Goal: Task Accomplishment & Management: Use online tool/utility

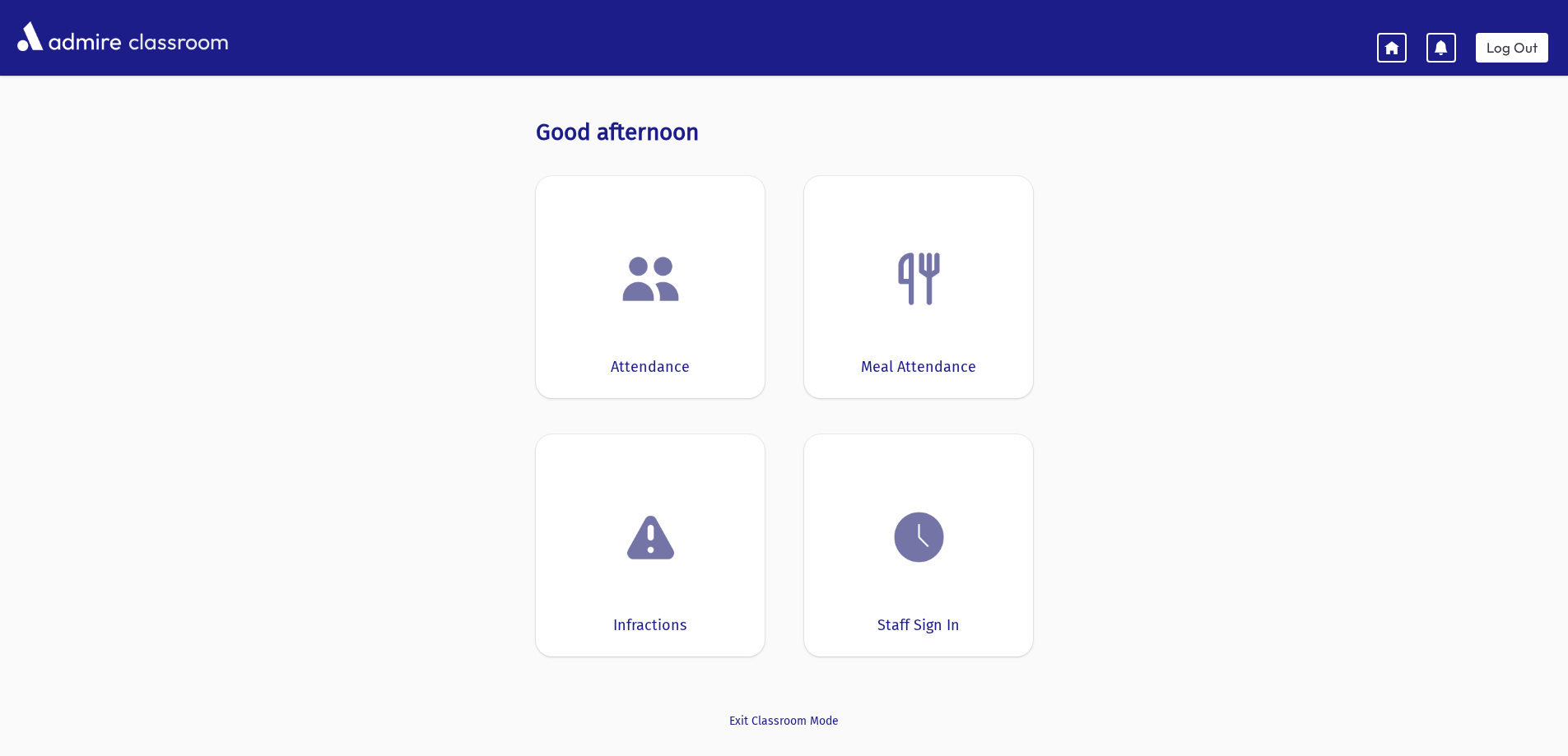
drag, startPoint x: 887, startPoint y: 303, endPoint x: 878, endPoint y: 302, distance: 9.1
click at [885, 303] on div at bounding box center [918, 278] width 177 height 63
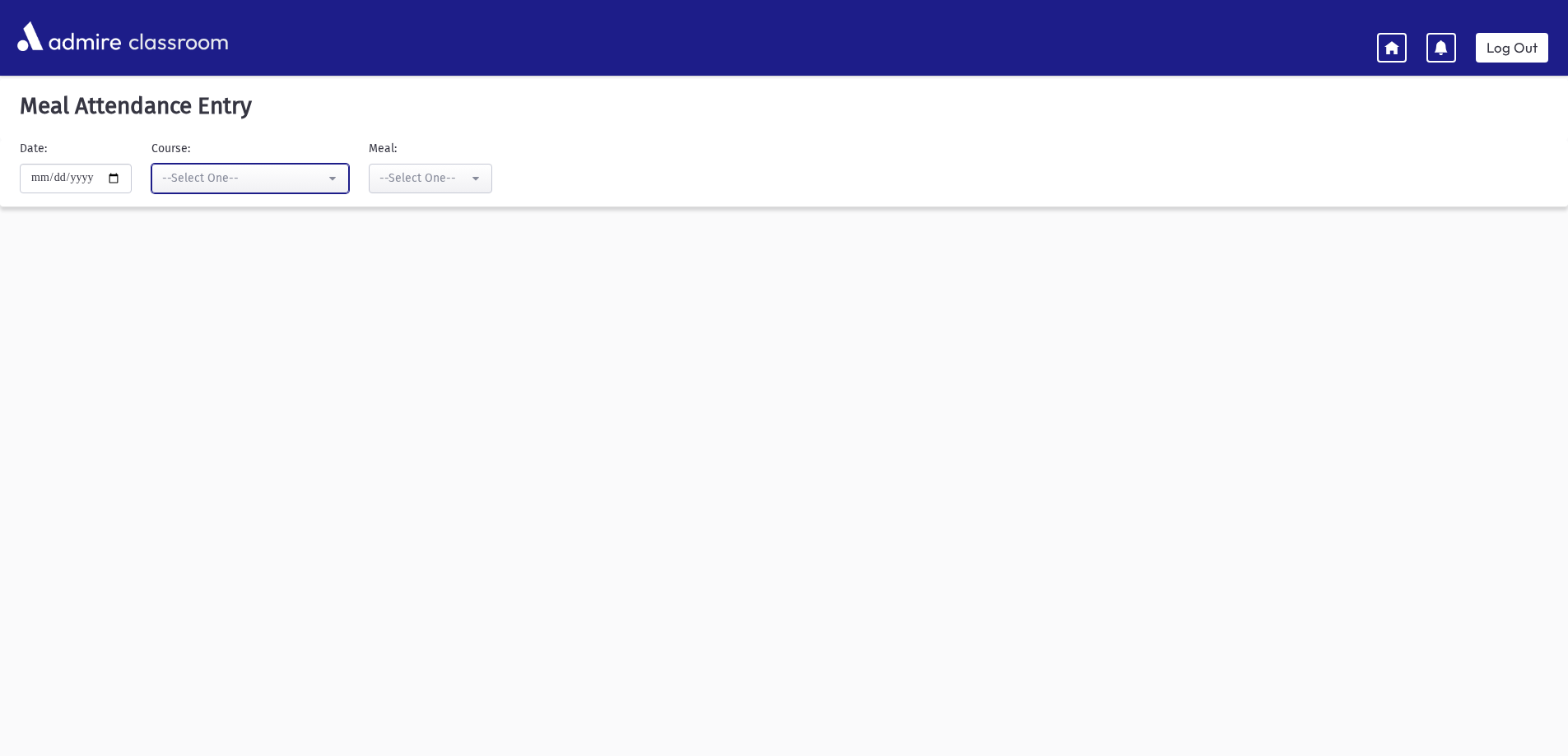
click at [228, 183] on div "--Select One--" at bounding box center [243, 177] width 163 height 17
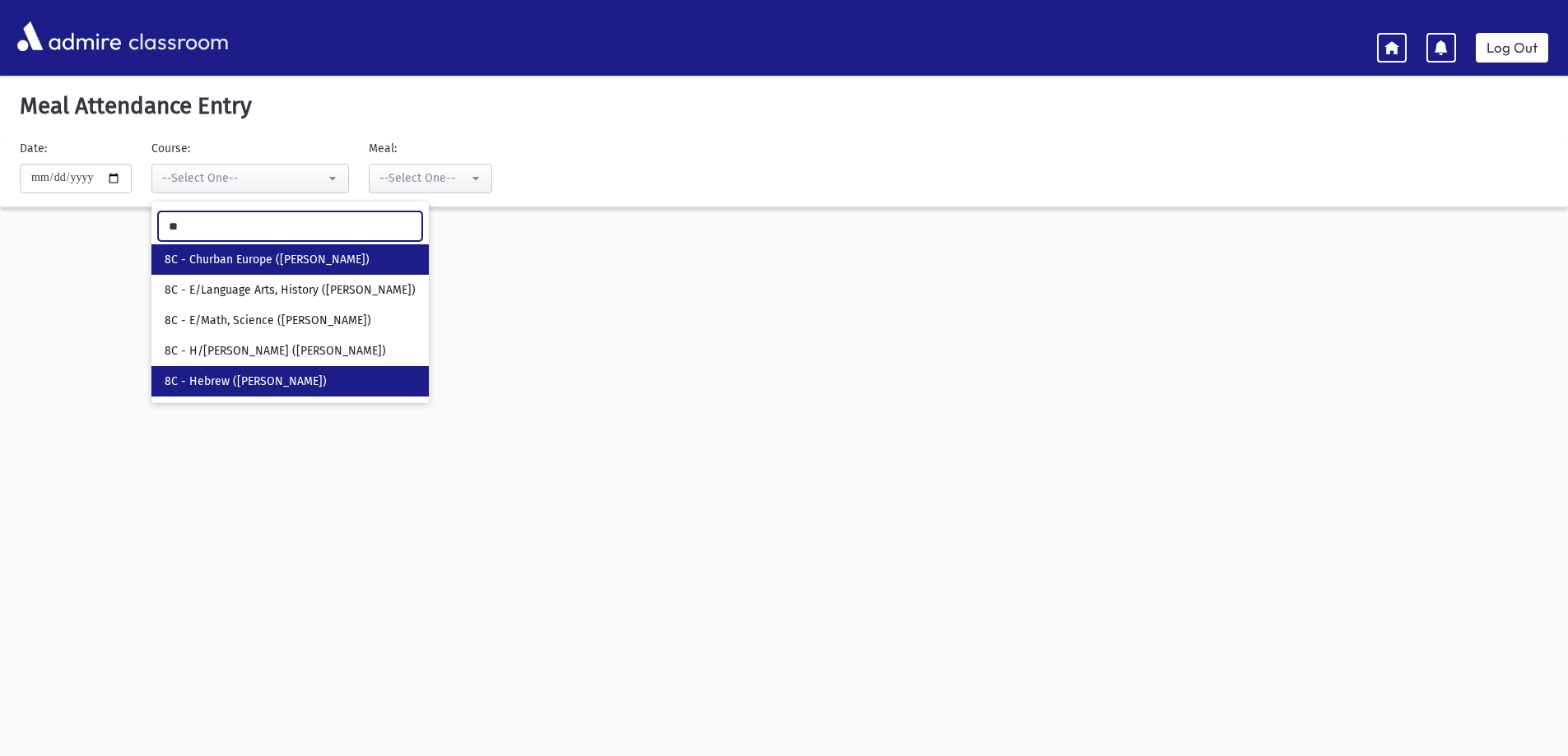
type input "**"
click at [274, 380] on span "8C - Hebrew ([PERSON_NAME])" at bounding box center [246, 382] width 162 height 16
select select "****"
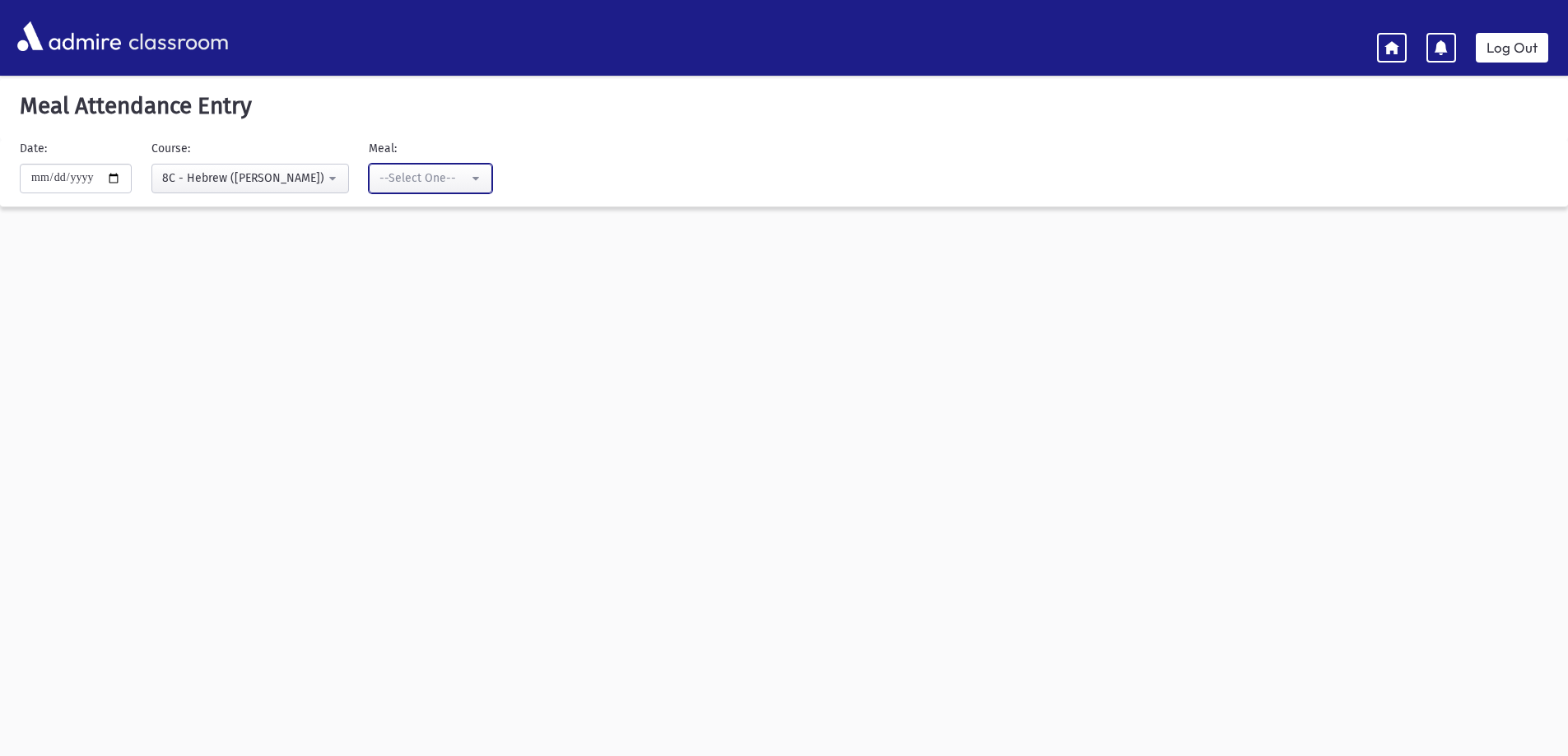
click at [408, 176] on div "--Select One--" at bounding box center [424, 177] width 89 height 17
click at [406, 290] on span "Lunch" at bounding box center [398, 290] width 31 height 16
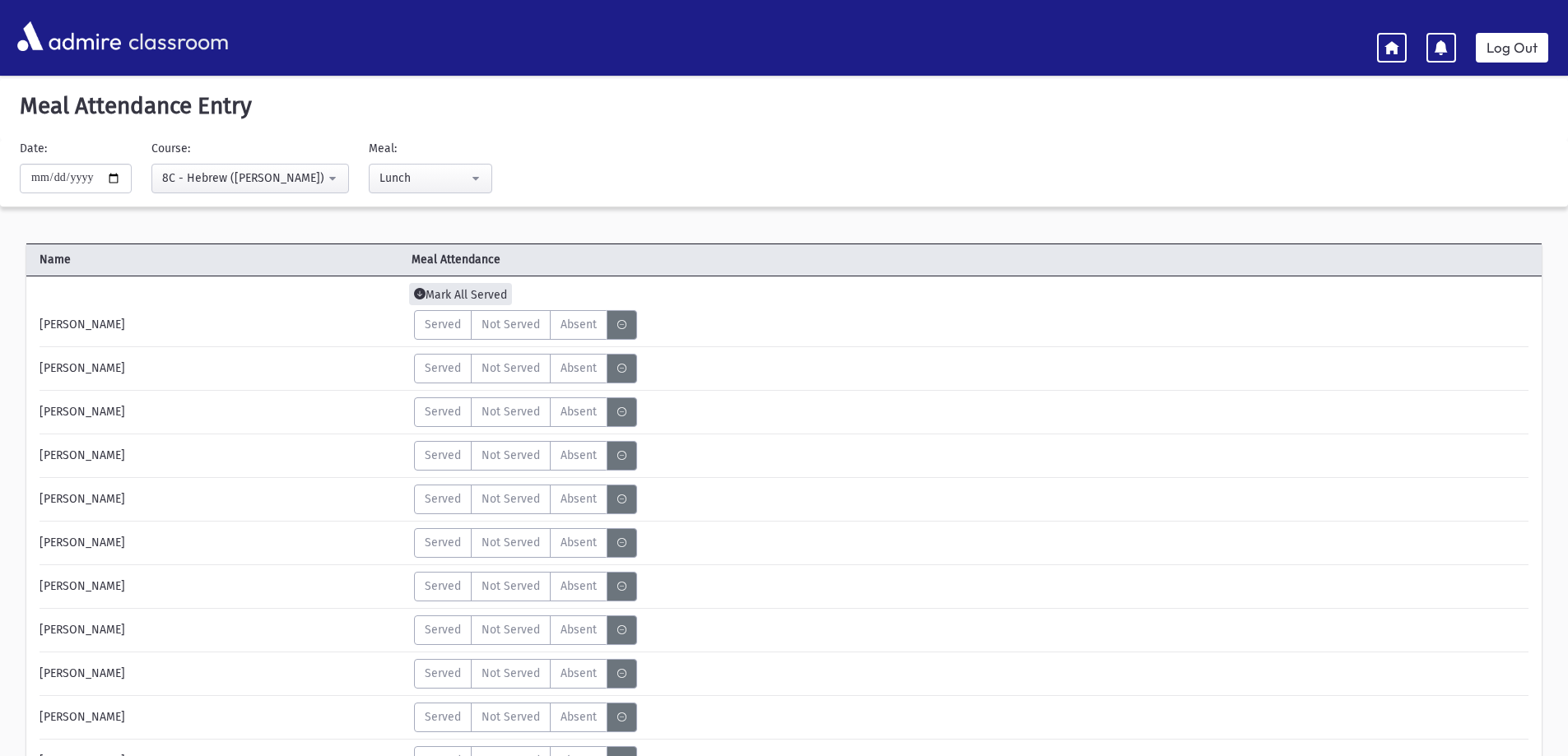
click at [451, 291] on span "Mark All Served" at bounding box center [460, 294] width 103 height 22
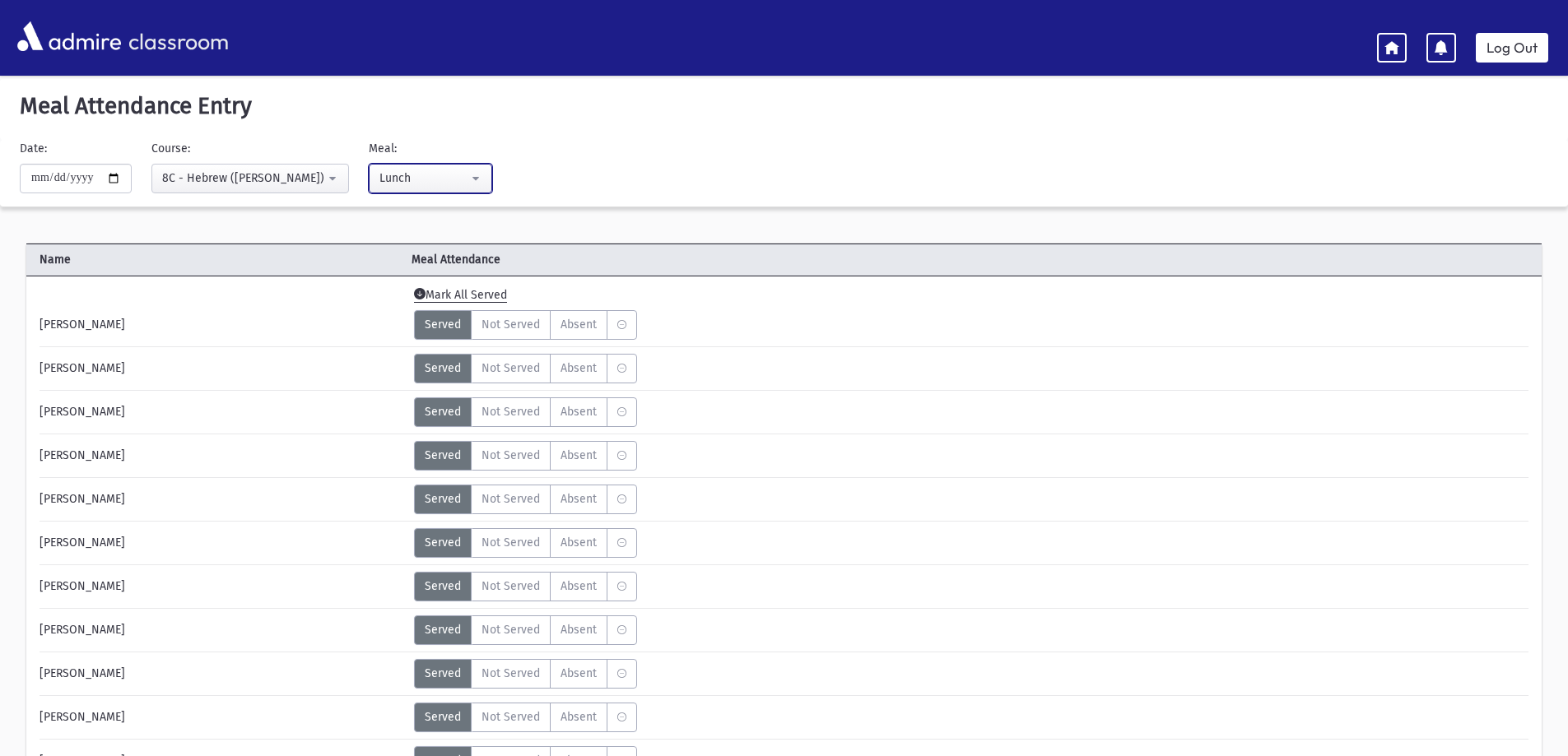
click at [416, 178] on div "Lunch" at bounding box center [424, 177] width 89 height 17
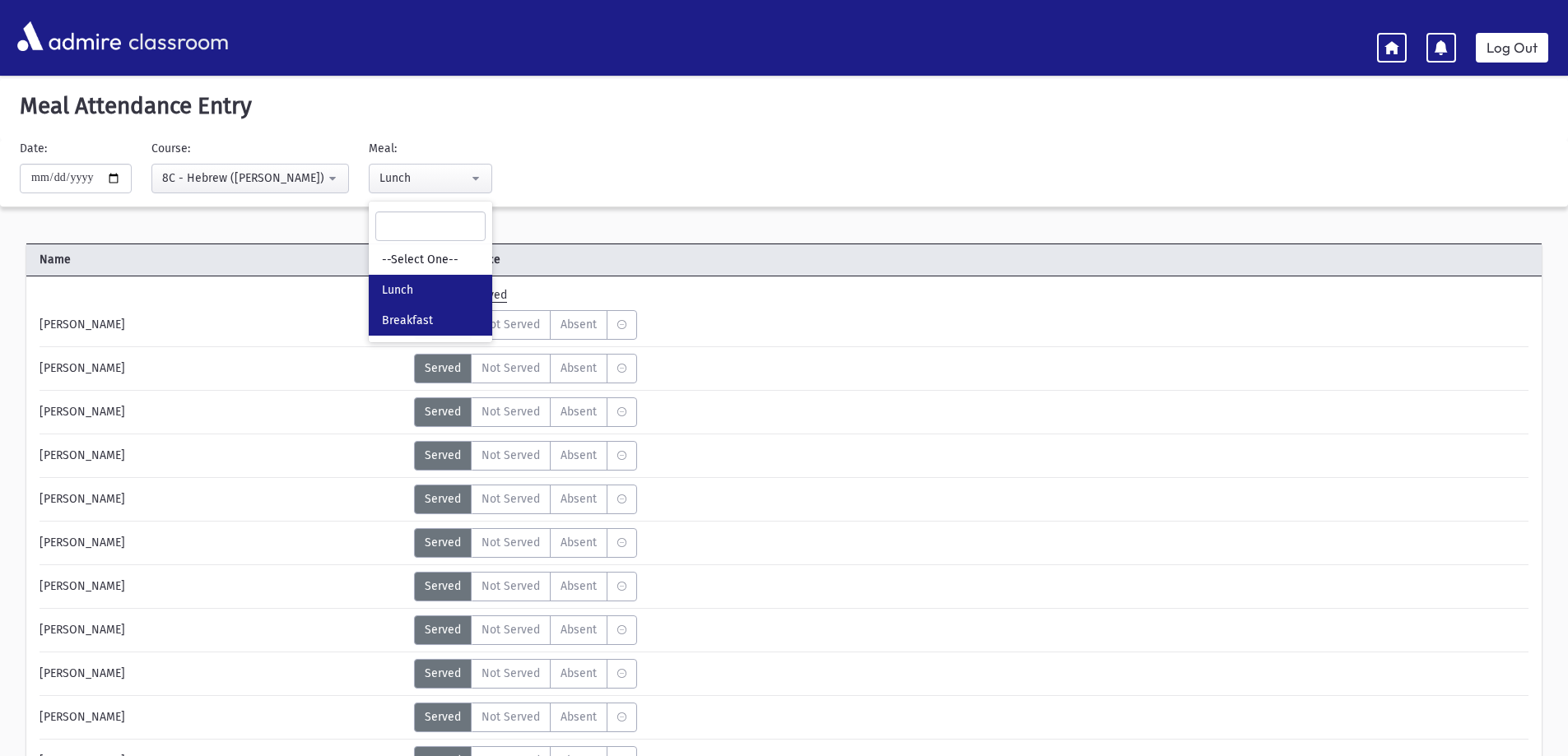
click at [408, 309] on link "Breakfast" at bounding box center [430, 319] width 124 height 30
select select "*"
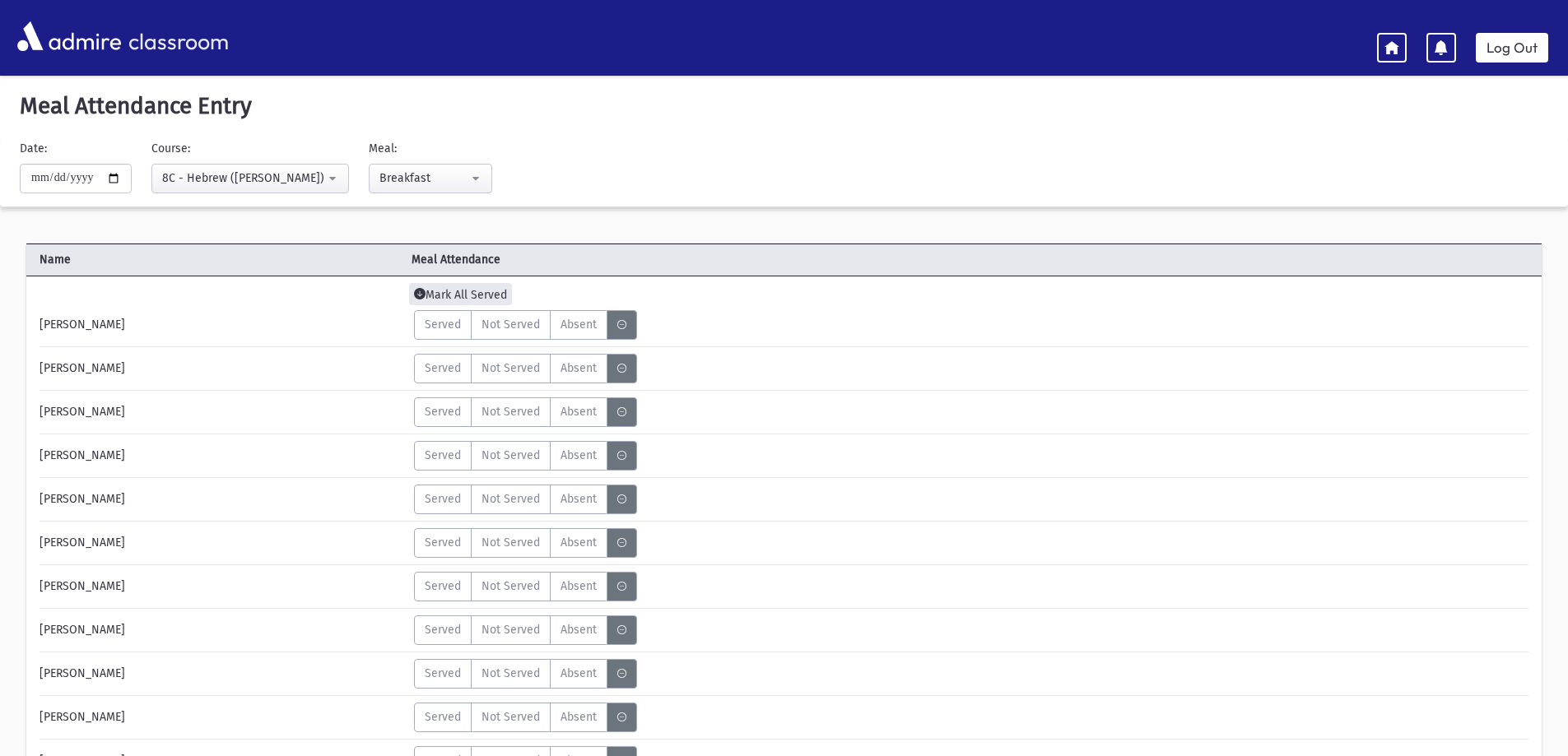
click at [430, 295] on span "Mark All Served" at bounding box center [460, 294] width 103 height 22
